Goal: Task Accomplishment & Management: Use online tool/utility

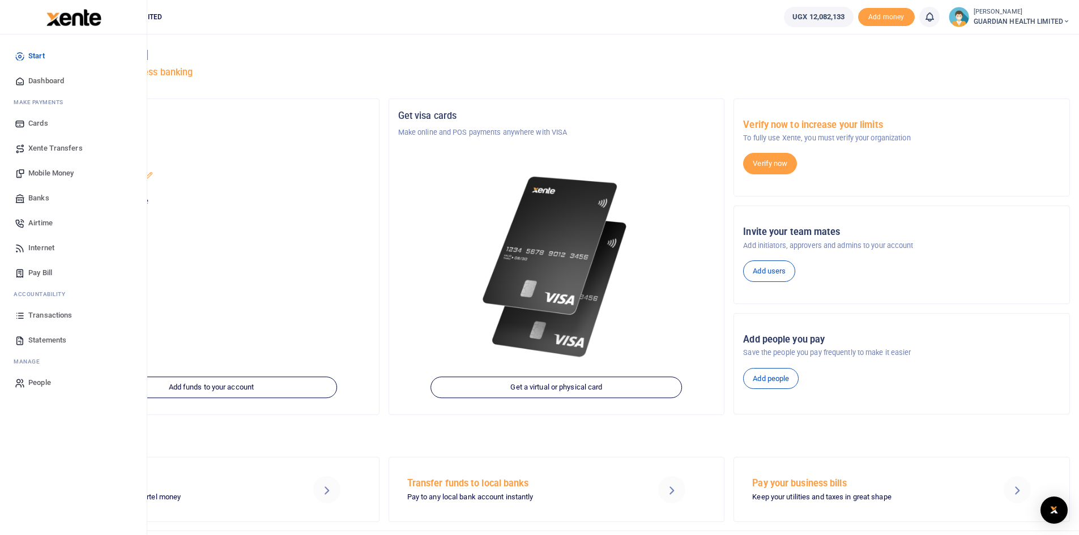
click at [48, 316] on span "Transactions" at bounding box center [50, 315] width 44 height 11
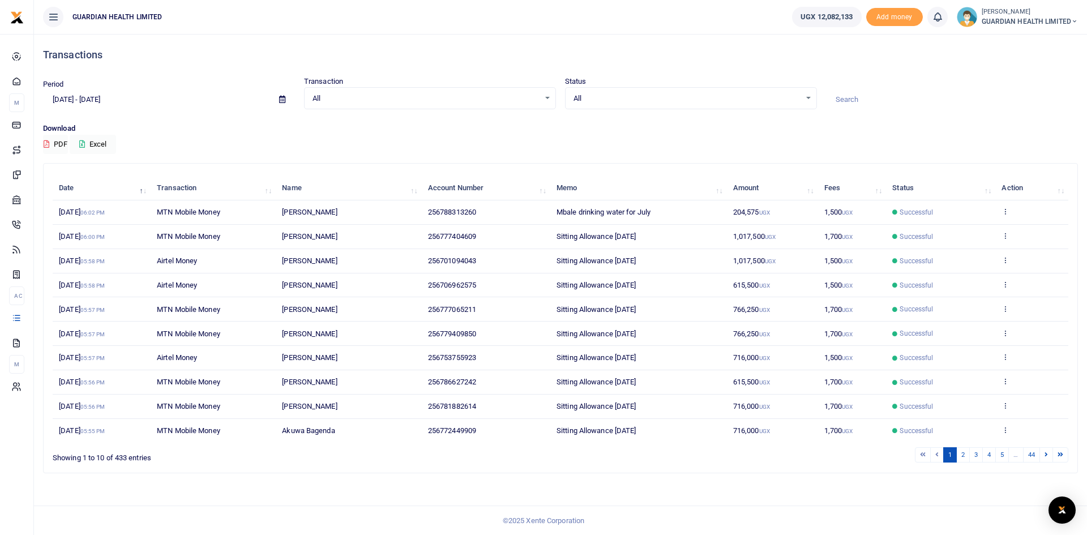
click at [280, 101] on icon at bounding box center [282, 99] width 6 height 7
click at [80, 151] on li "Last 7 Days" at bounding box center [83, 158] width 79 height 18
type input "08/22/2025 - 08/28/2025"
click at [85, 143] on icon at bounding box center [82, 143] width 6 height 7
